Goal: Information Seeking & Learning: Learn about a topic

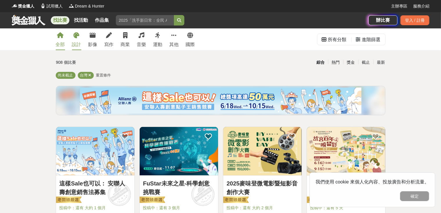
click at [75, 45] on div "設計" at bounding box center [76, 44] width 9 height 7
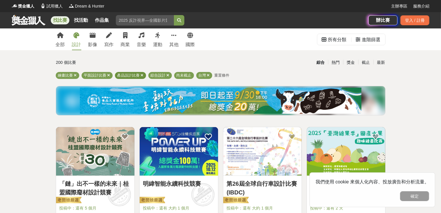
click at [141, 75] on icon at bounding box center [142, 75] width 3 height 4
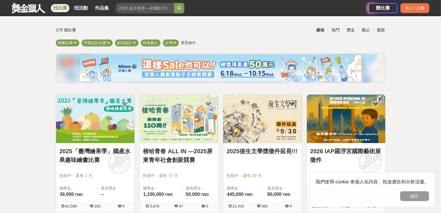
scroll to position [29, 0]
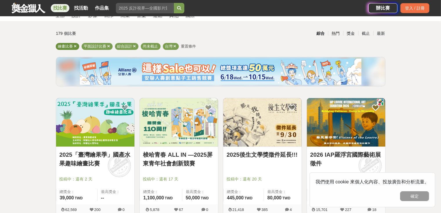
click at [75, 46] on icon at bounding box center [75, 46] width 3 height 4
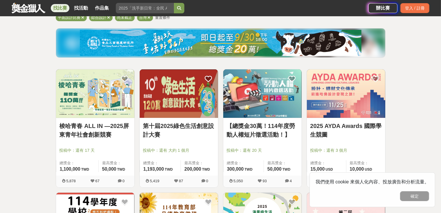
scroll to position [58, 0]
click at [200, 93] on img at bounding box center [179, 93] width 78 height 48
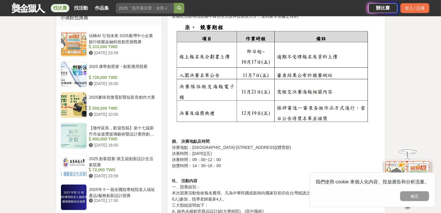
scroll to position [464, 0]
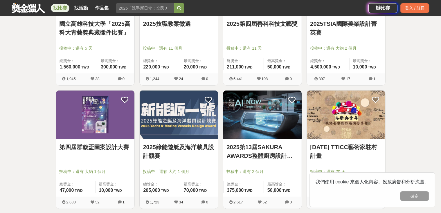
scroll to position [435, 0]
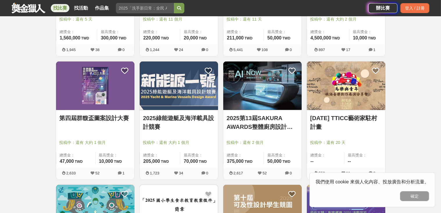
click at [103, 87] on img at bounding box center [95, 85] width 78 height 48
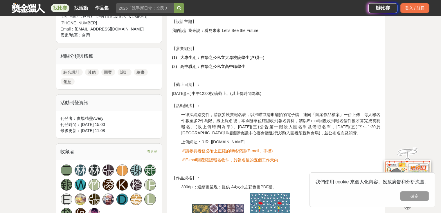
scroll to position [174, 0]
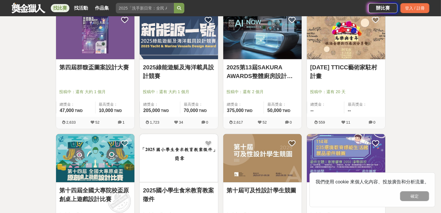
scroll to position [522, 0]
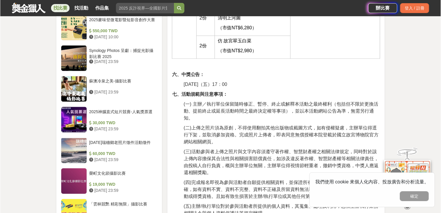
scroll to position [841, 0]
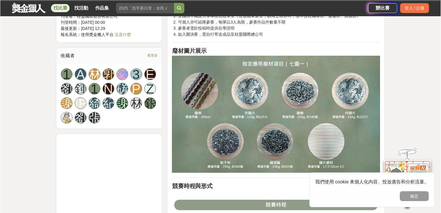
scroll to position [406, 0]
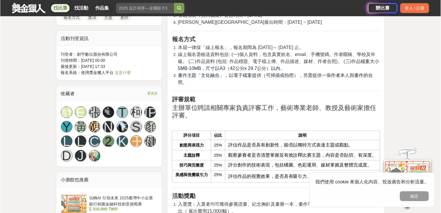
scroll to position [609, 0]
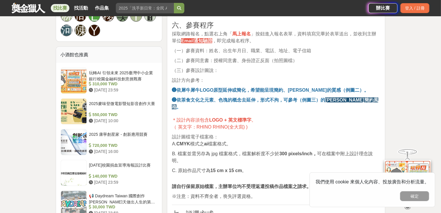
scroll to position [580, 0]
